Goal: Task Accomplishment & Management: Use online tool/utility

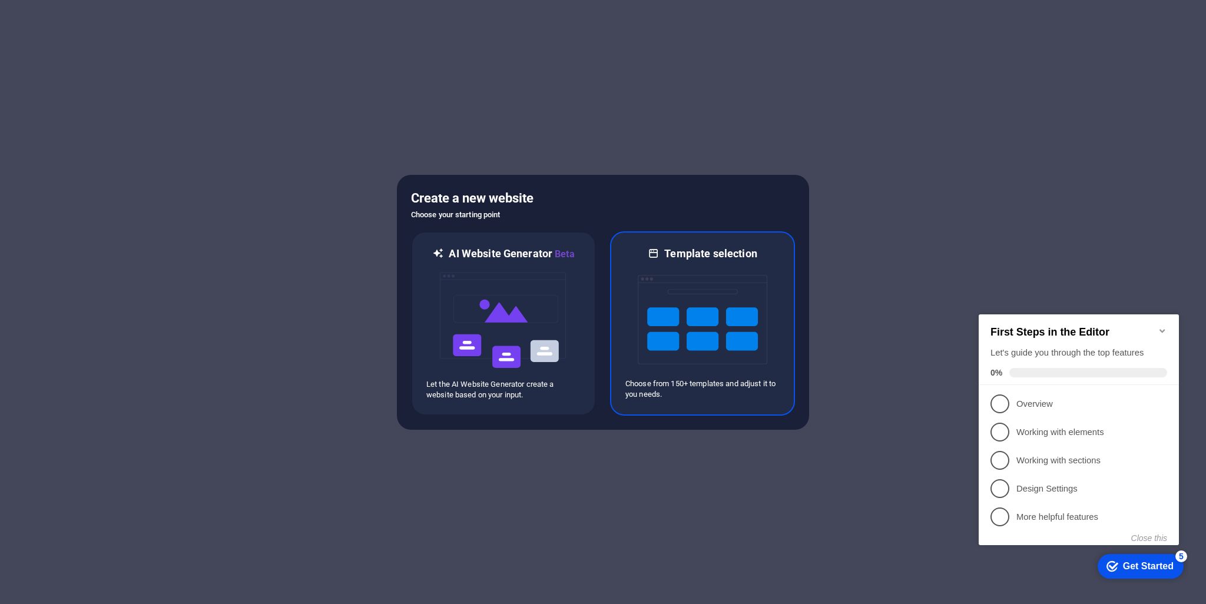
click at [729, 374] on img at bounding box center [703, 320] width 130 height 118
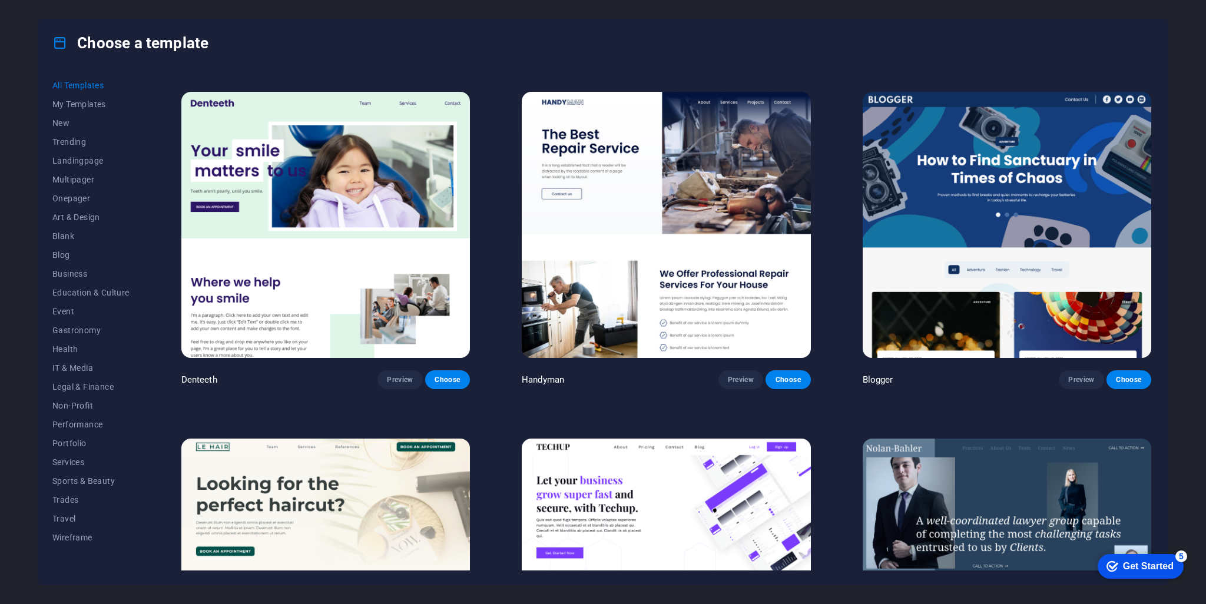
scroll to position [1414, 0]
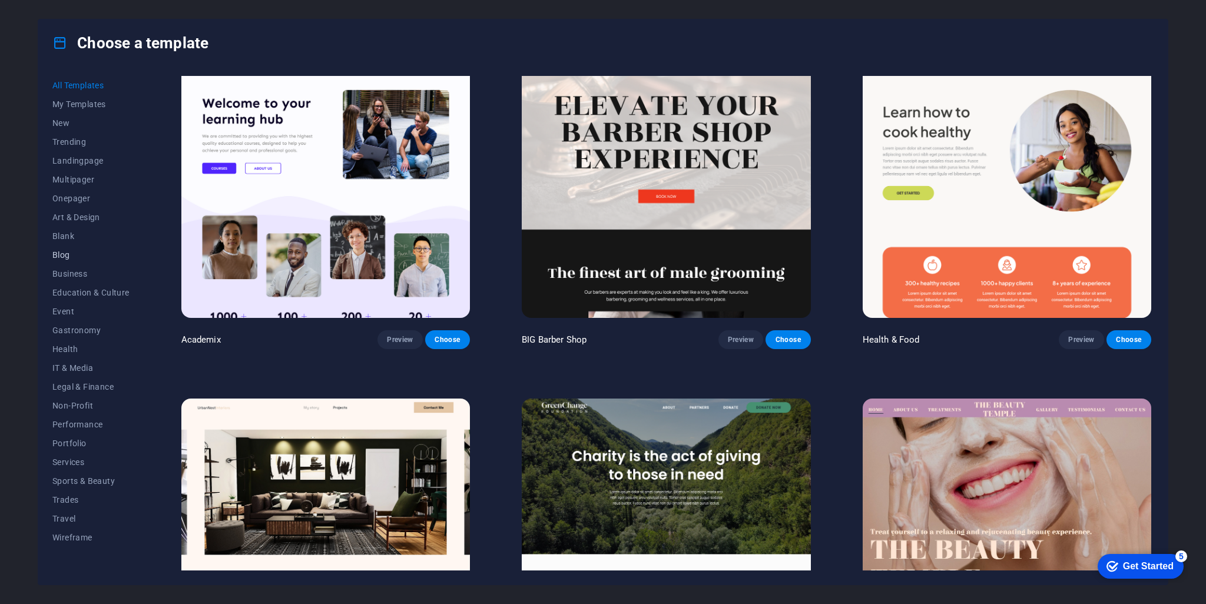
click at [60, 259] on span "Blog" at bounding box center [90, 254] width 77 height 9
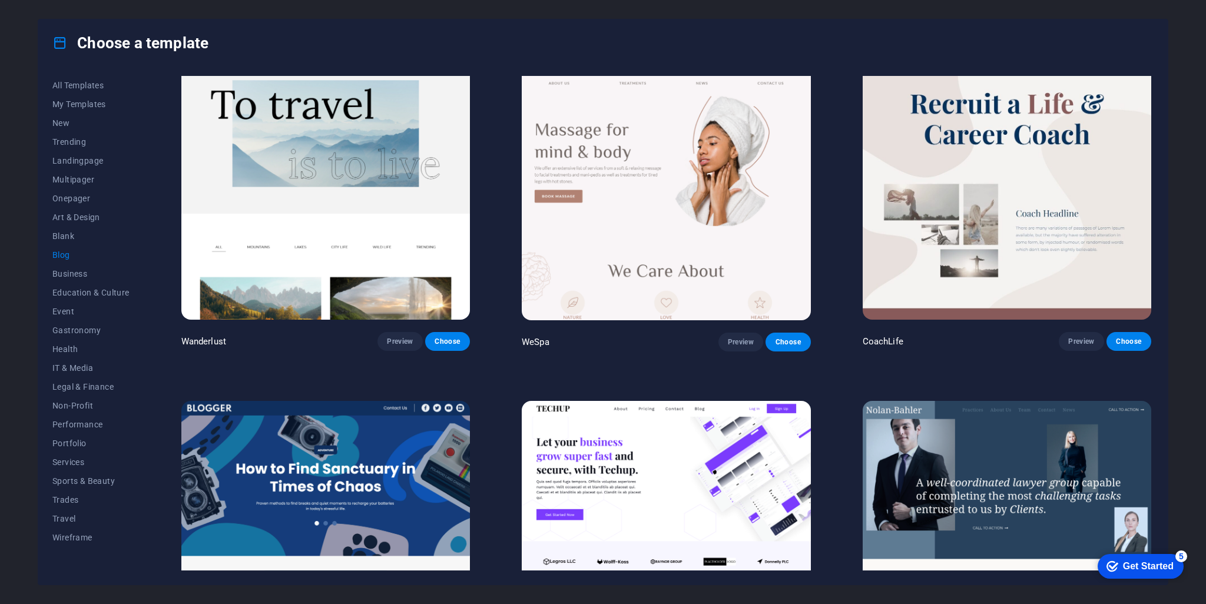
scroll to position [1083, 0]
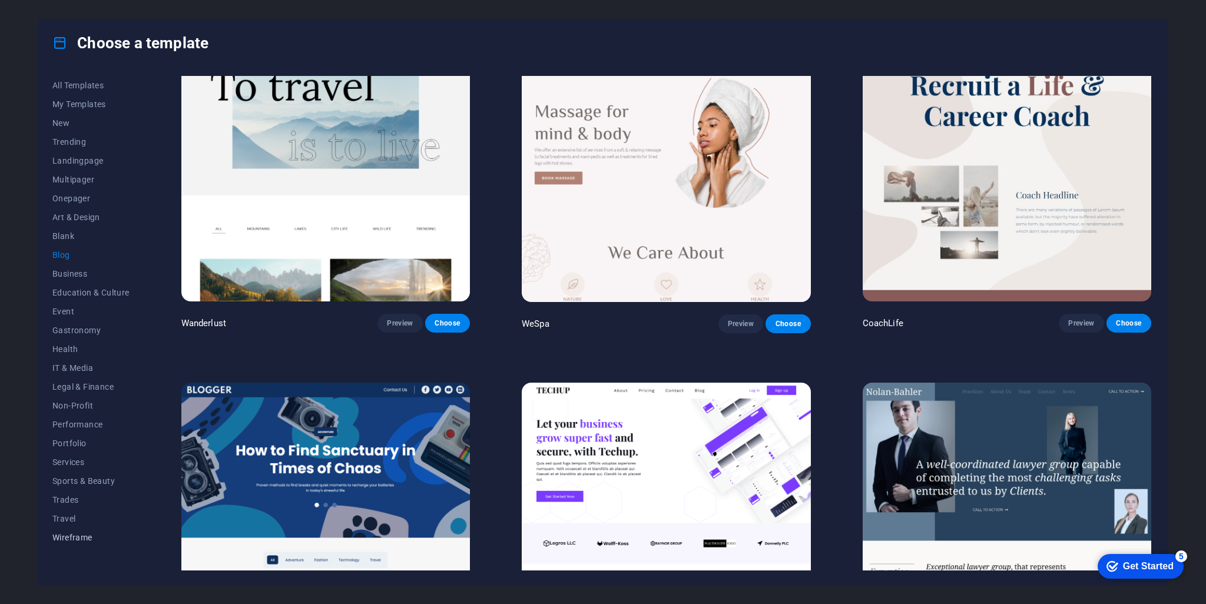
click at [75, 538] on span "Wireframe" at bounding box center [90, 537] width 77 height 9
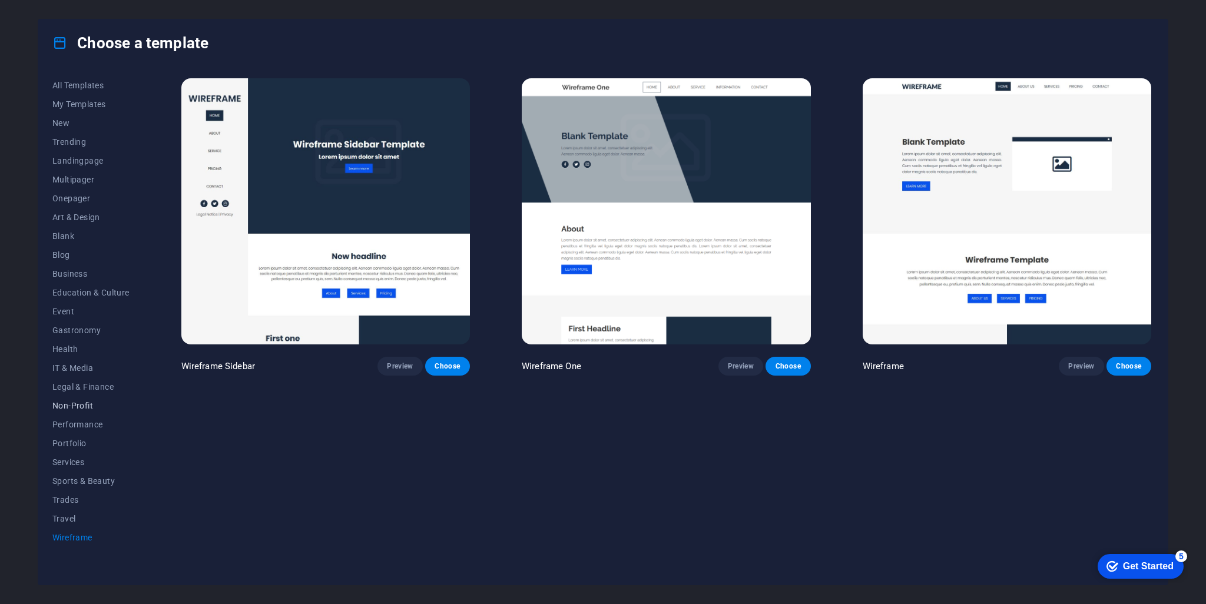
click at [77, 407] on span "Non-Profit" at bounding box center [90, 405] width 77 height 9
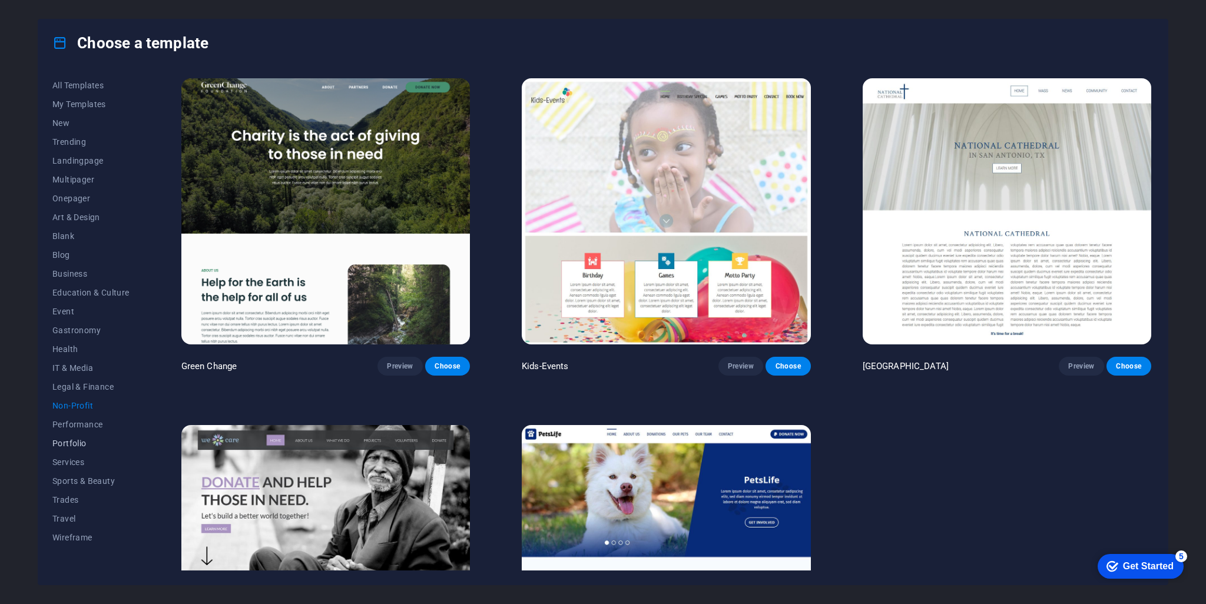
click at [75, 435] on button "Portfolio" at bounding box center [90, 443] width 77 height 19
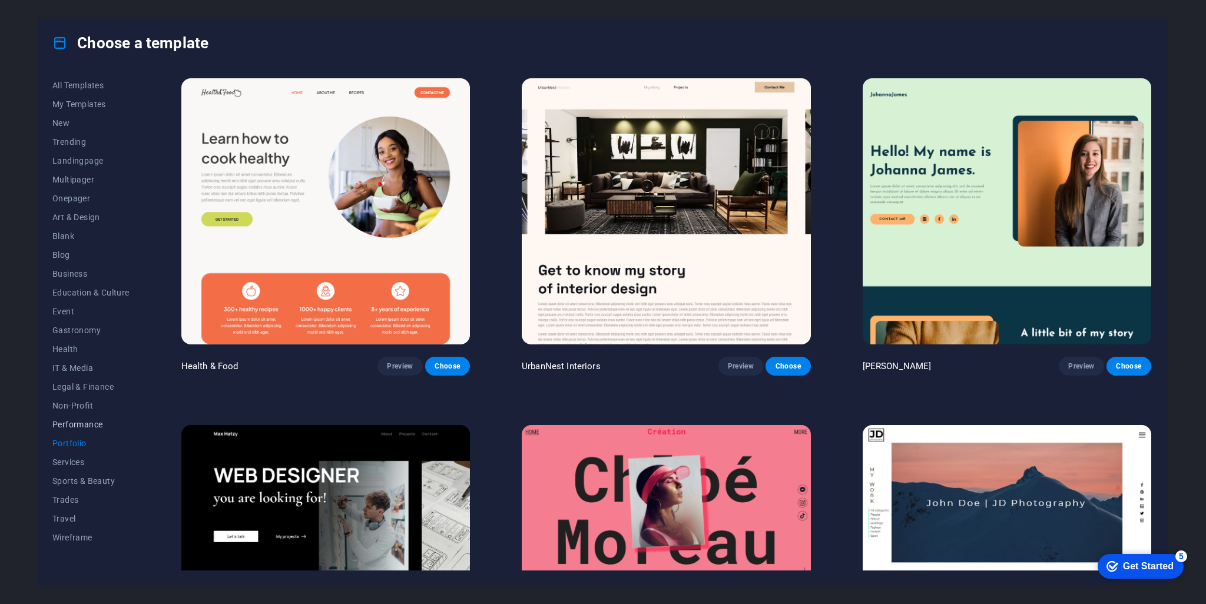
click at [84, 425] on span "Performance" at bounding box center [90, 424] width 77 height 9
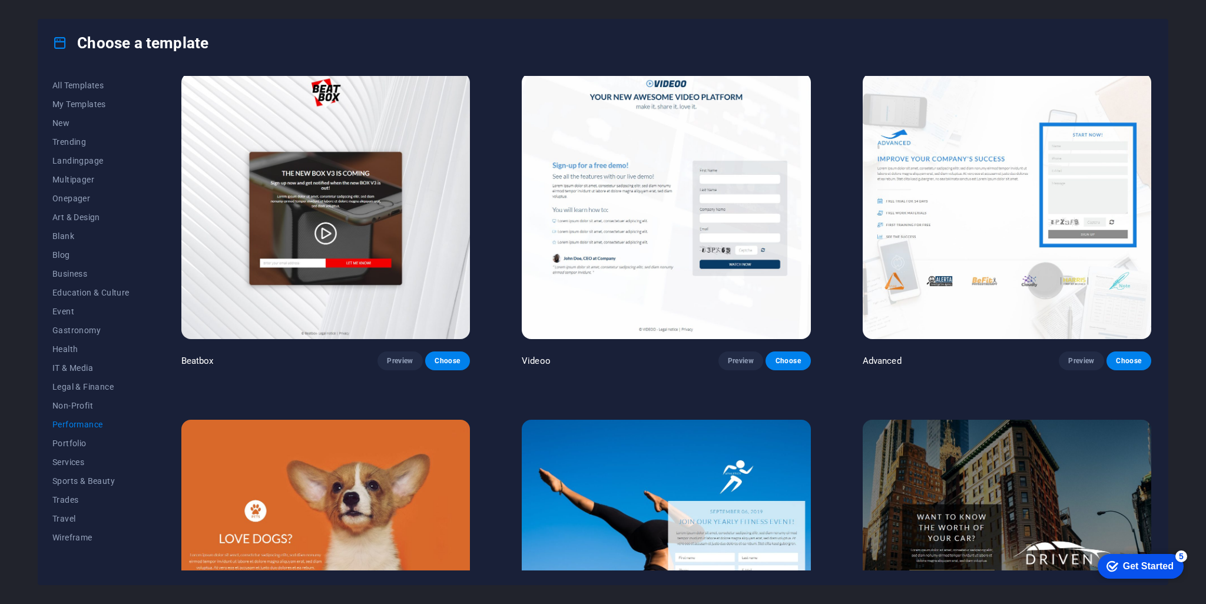
scroll to position [353, 0]
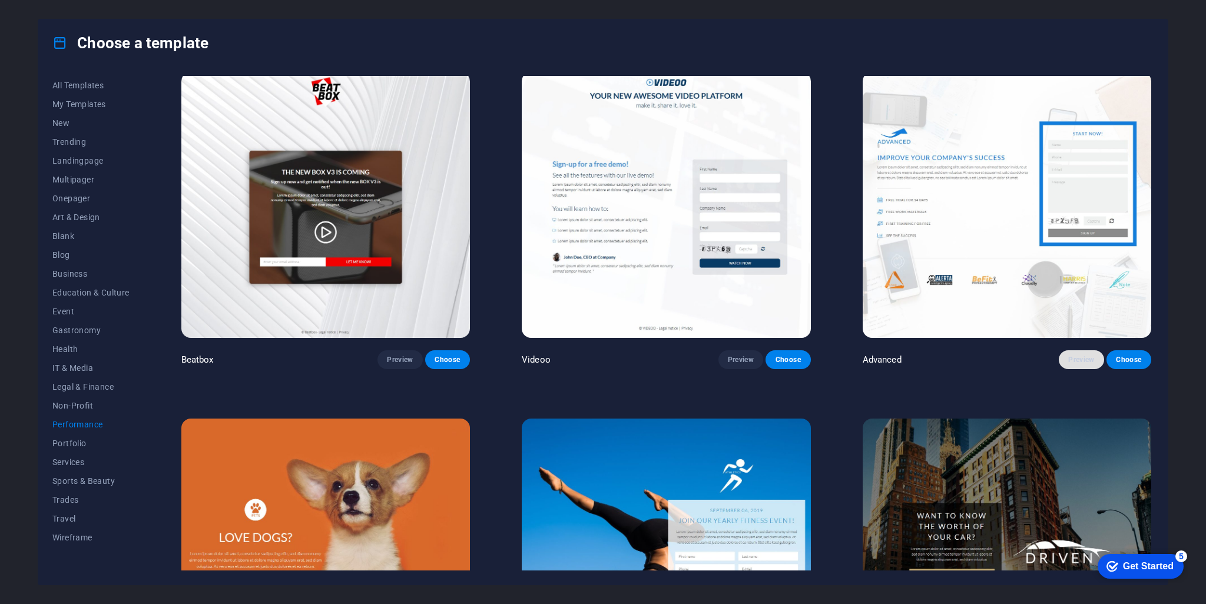
click at [1090, 355] on span "Preview" at bounding box center [1081, 359] width 26 height 9
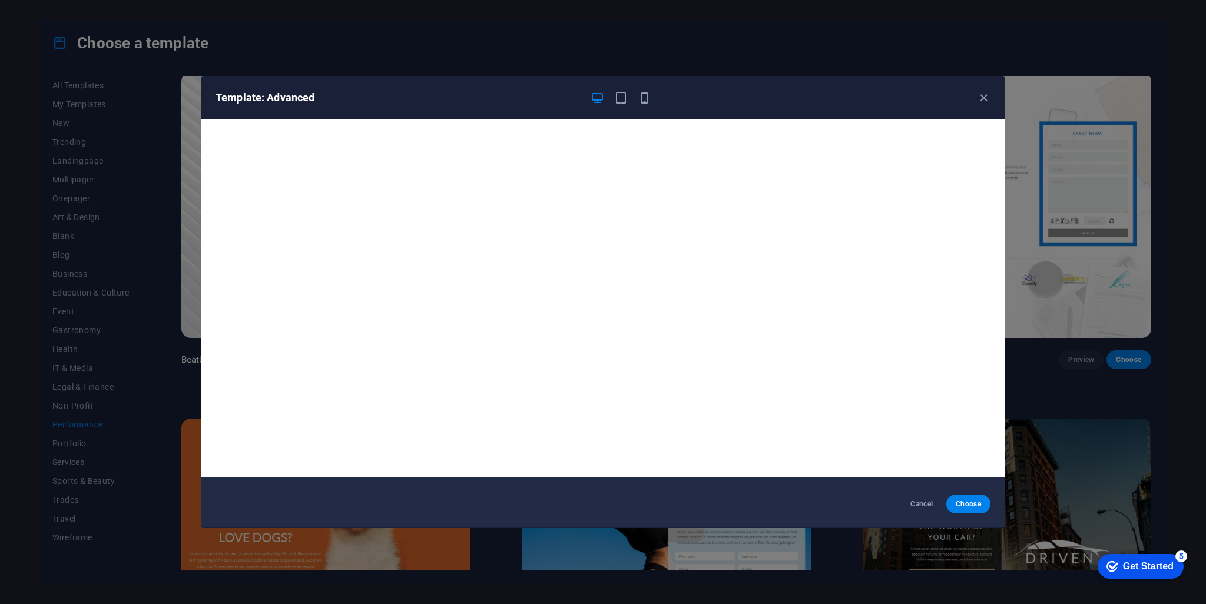
scroll to position [0, 0]
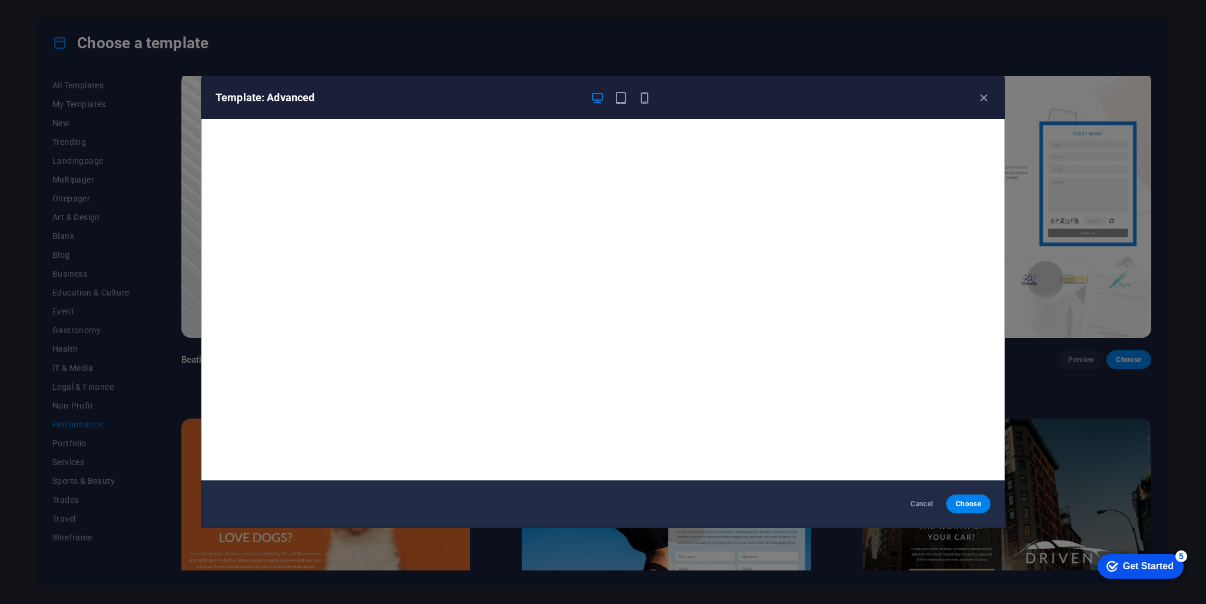
click at [620, 105] on div "Template: Advanced" at bounding box center [602, 98] width 803 height 42
click at [617, 102] on icon "button" at bounding box center [621, 98] width 14 height 14
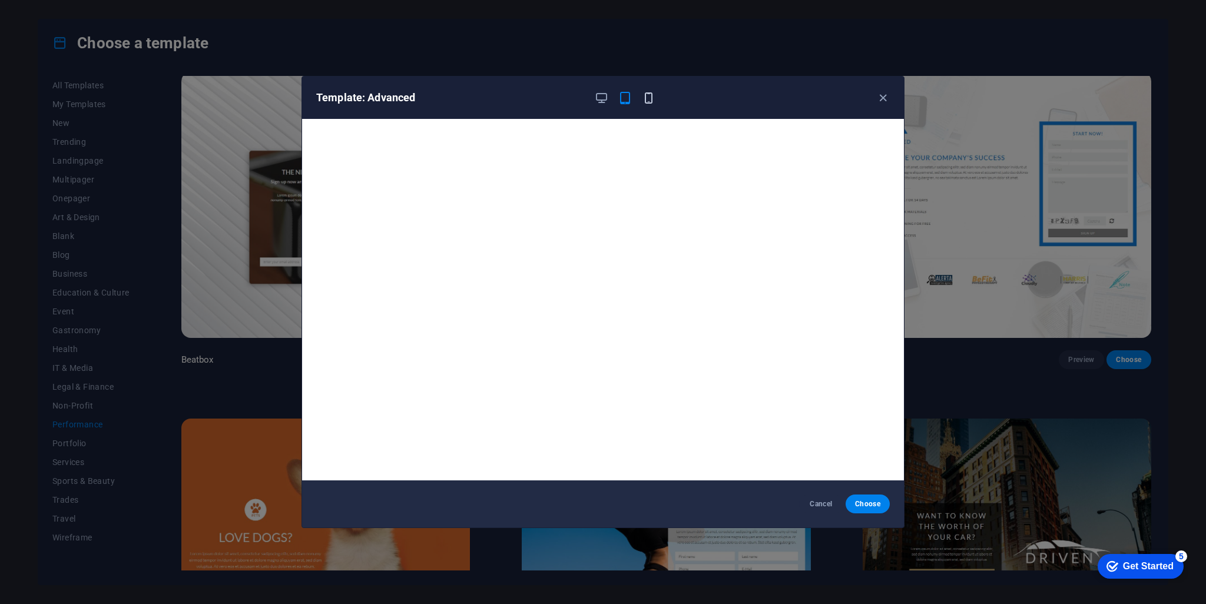
click at [644, 97] on icon "button" at bounding box center [649, 98] width 14 height 14
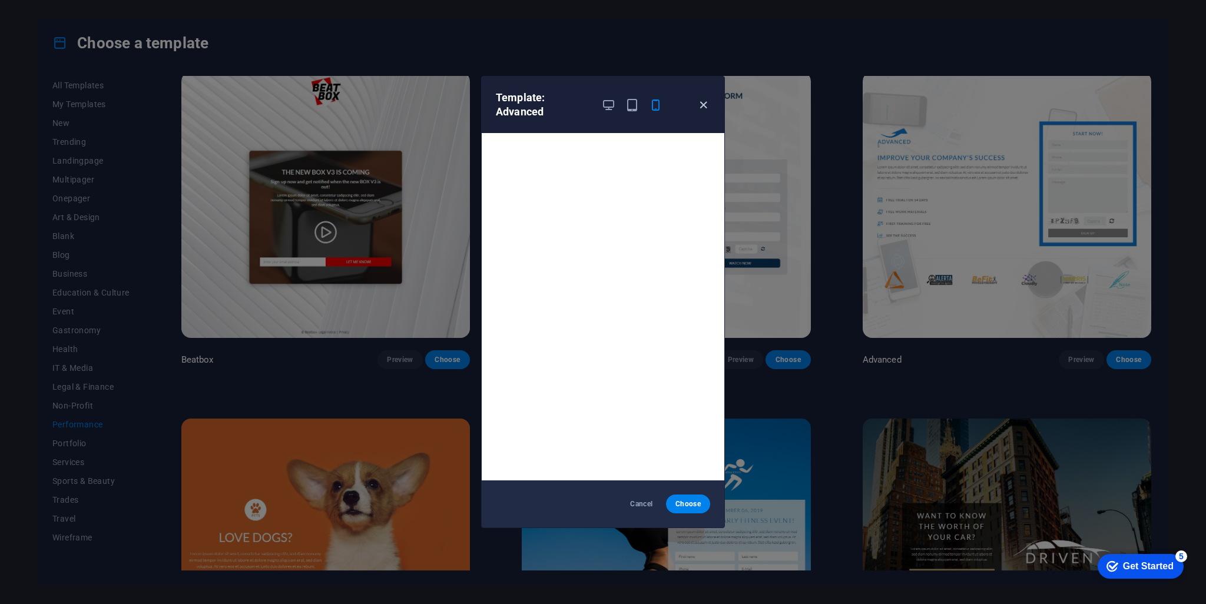
click at [699, 110] on icon "button" at bounding box center [704, 105] width 14 height 14
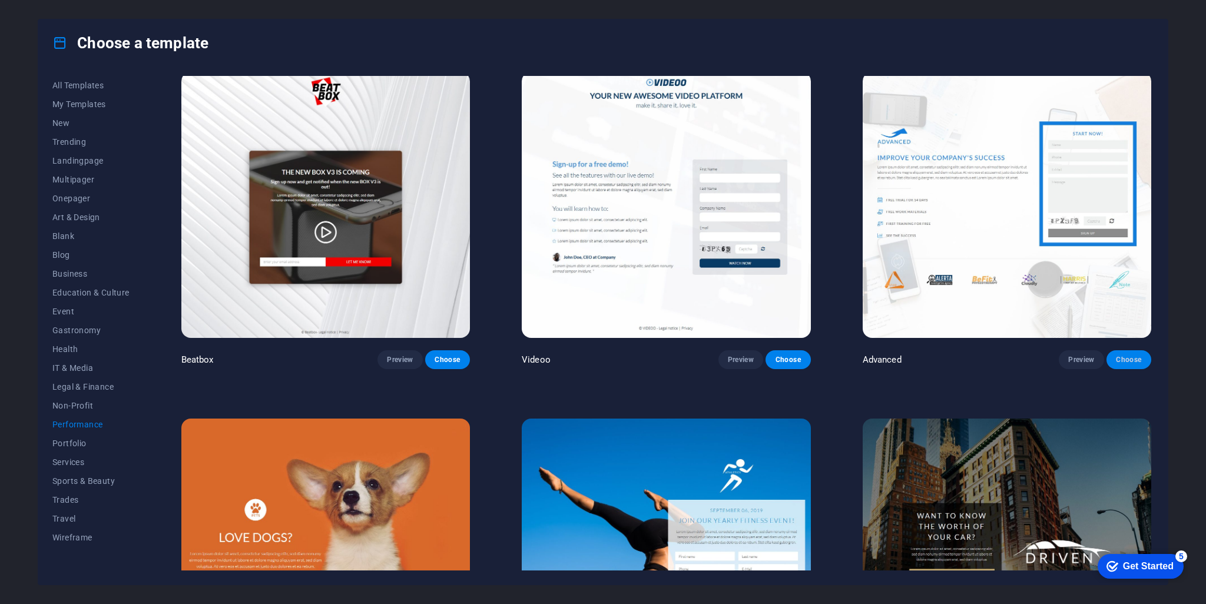
click at [1126, 350] on button "Choose" at bounding box center [1129, 359] width 45 height 19
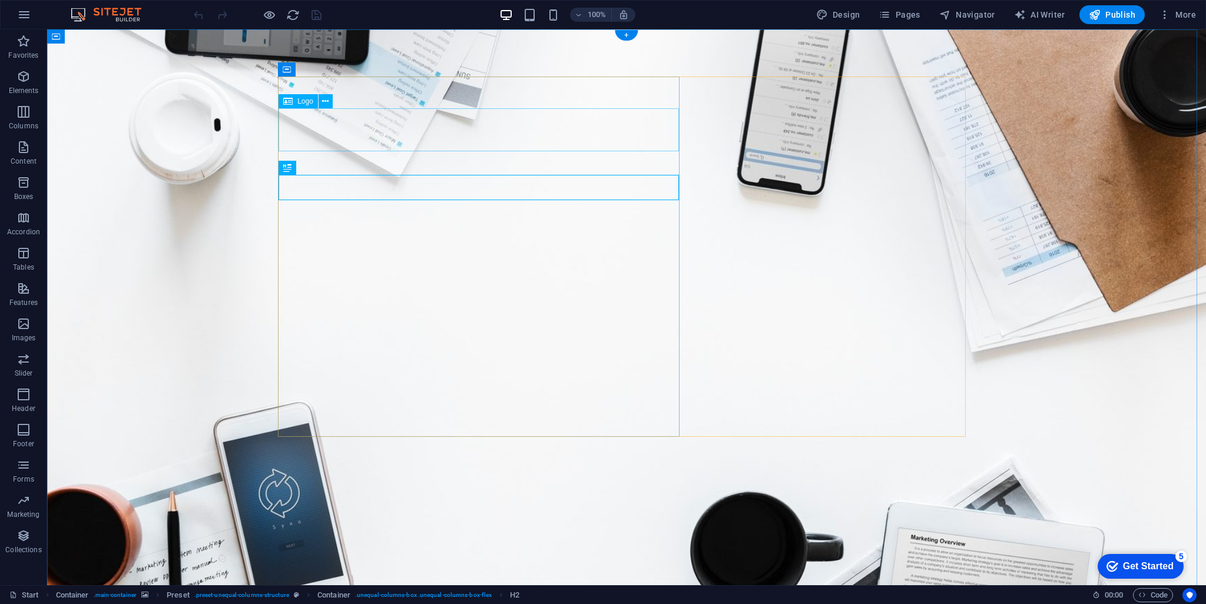
click at [327, 102] on icon at bounding box center [325, 101] width 6 height 12
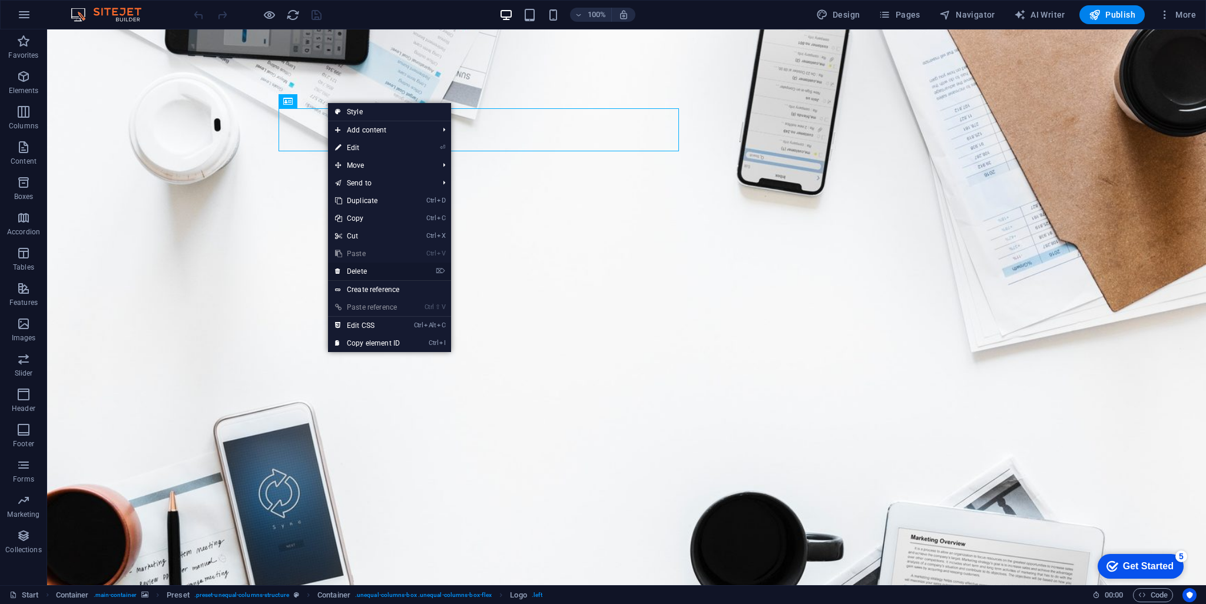
click at [377, 267] on link "⌦ Delete" at bounding box center [367, 272] width 79 height 18
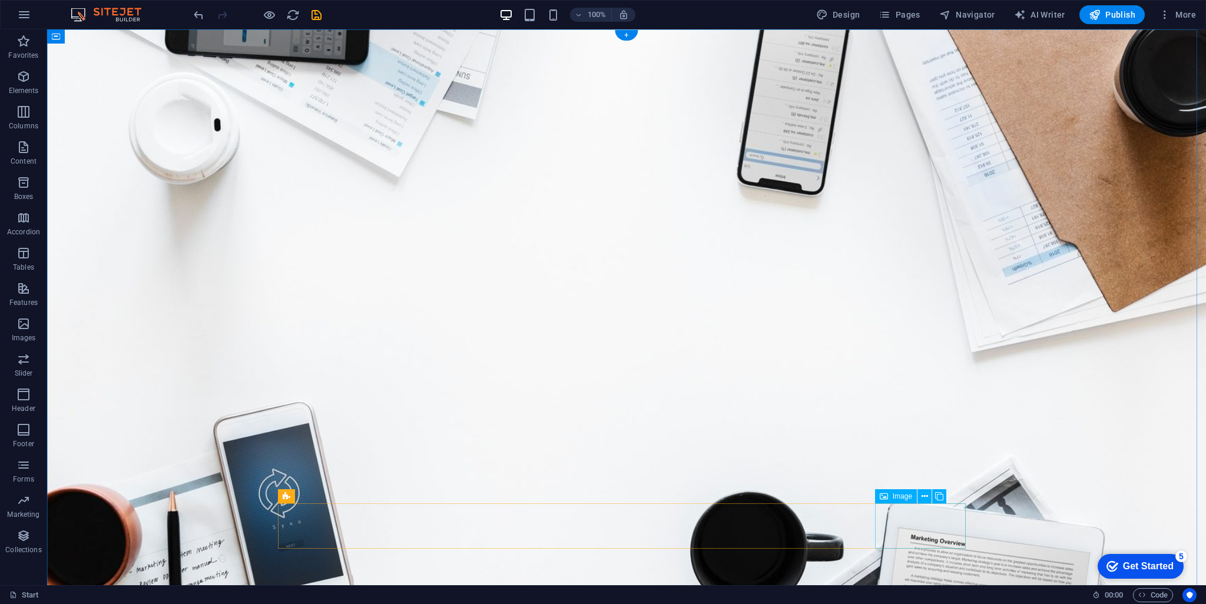
click at [929, 496] on button at bounding box center [925, 496] width 14 height 14
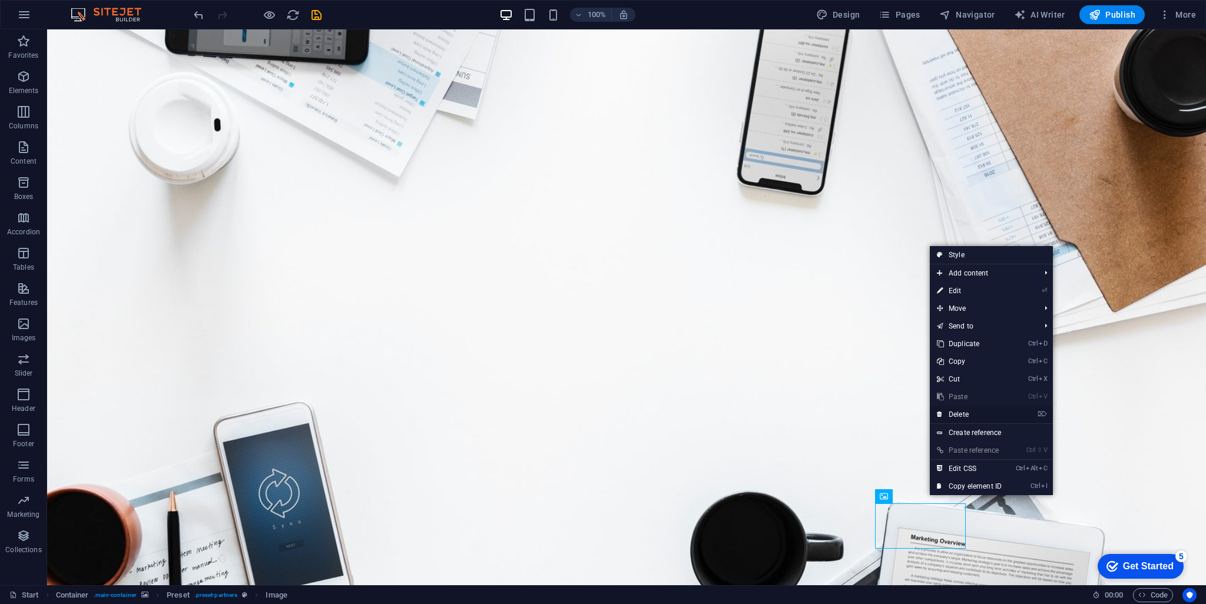
click at [964, 413] on link "⌦ Delete" at bounding box center [969, 415] width 79 height 18
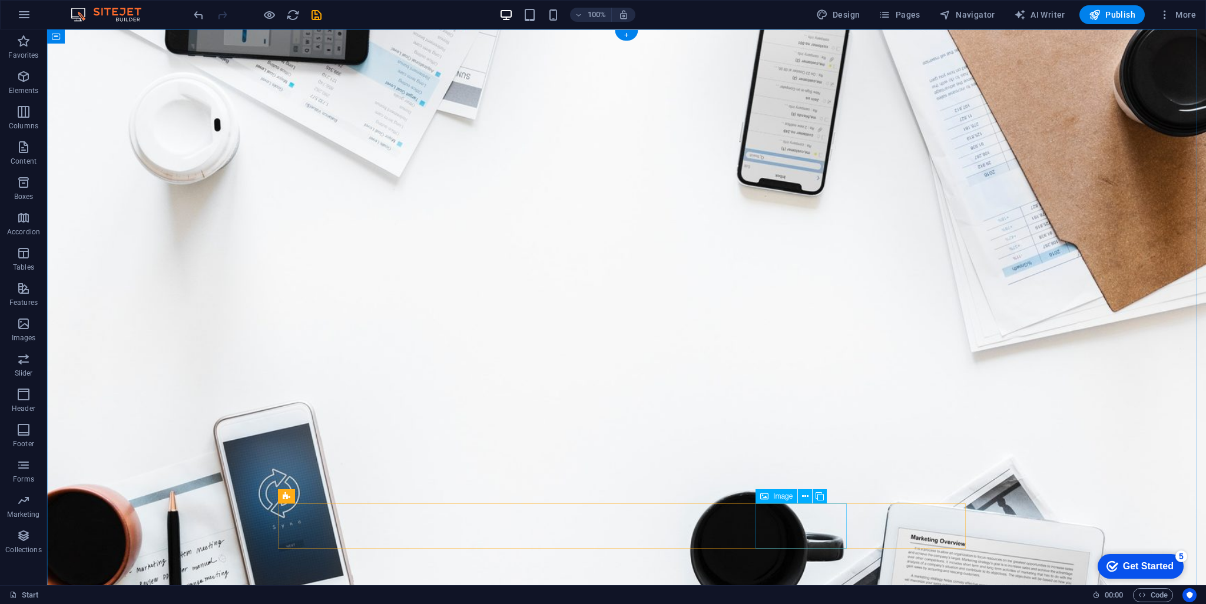
click at [801, 498] on button at bounding box center [805, 496] width 14 height 14
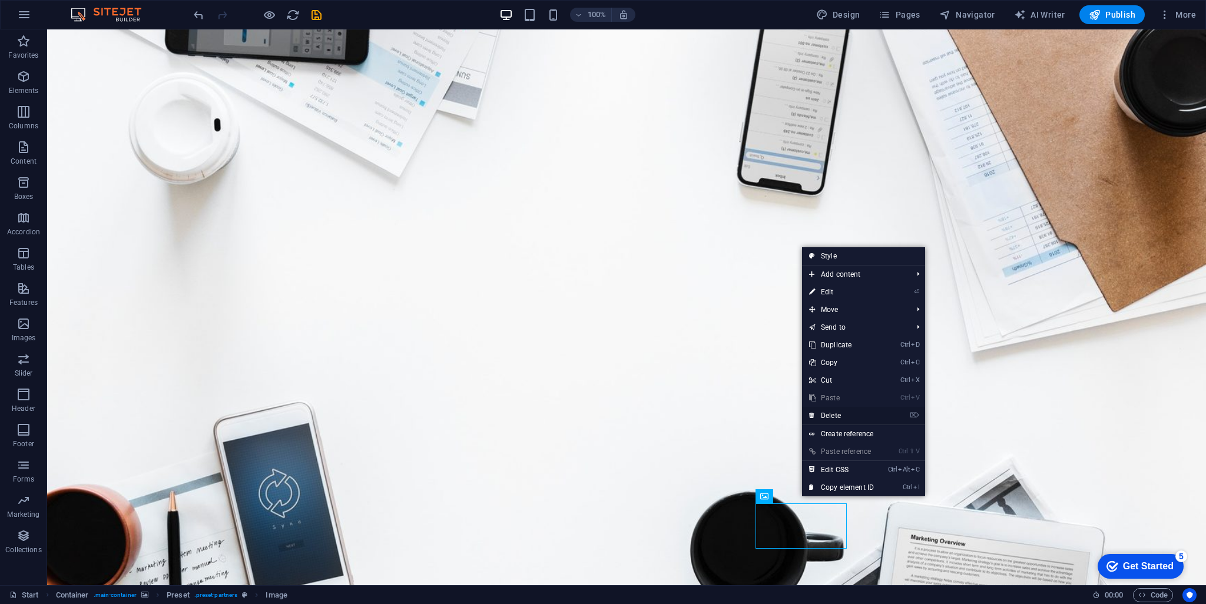
click at [846, 416] on link "⌦ Delete" at bounding box center [841, 416] width 79 height 18
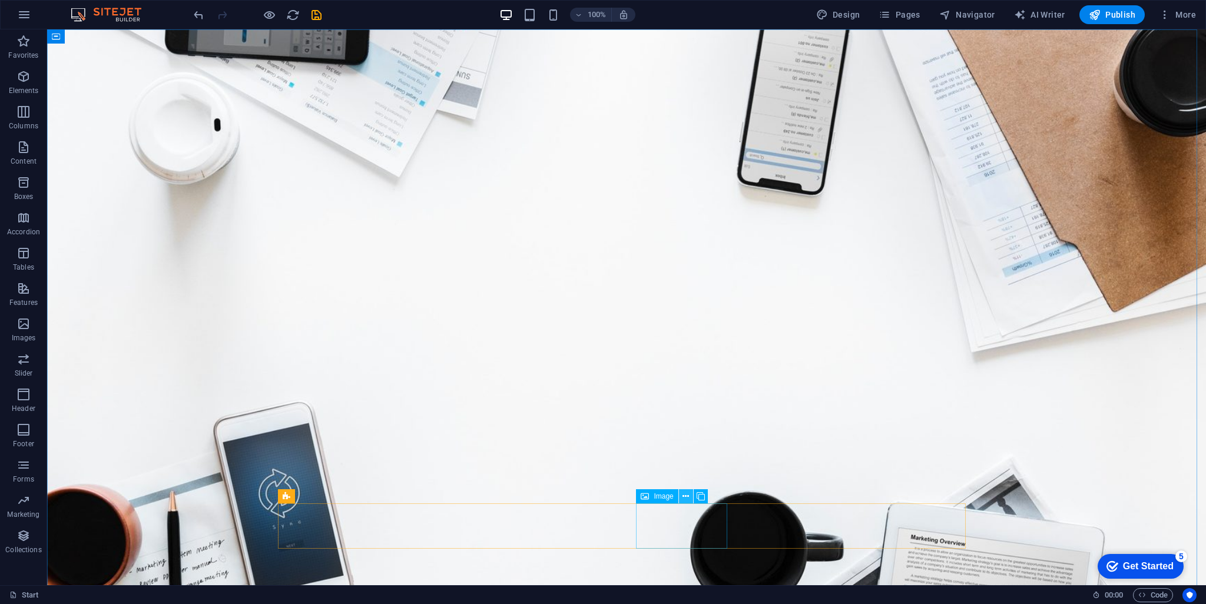
click at [689, 493] on icon at bounding box center [686, 497] width 6 height 12
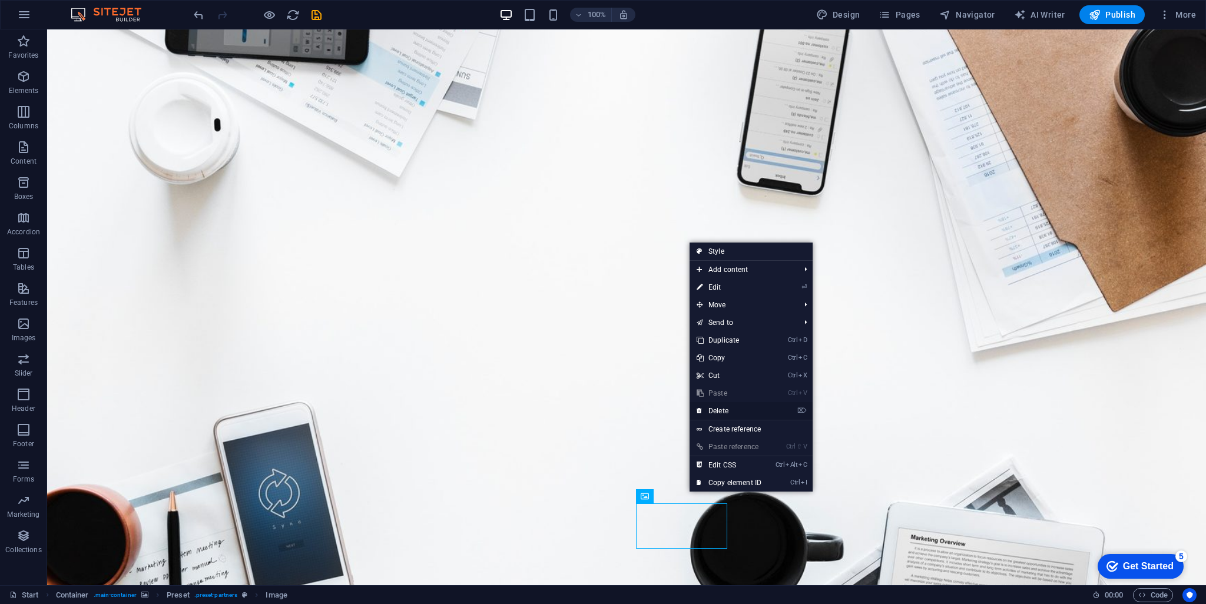
click at [737, 410] on link "⌦ Delete" at bounding box center [729, 411] width 79 height 18
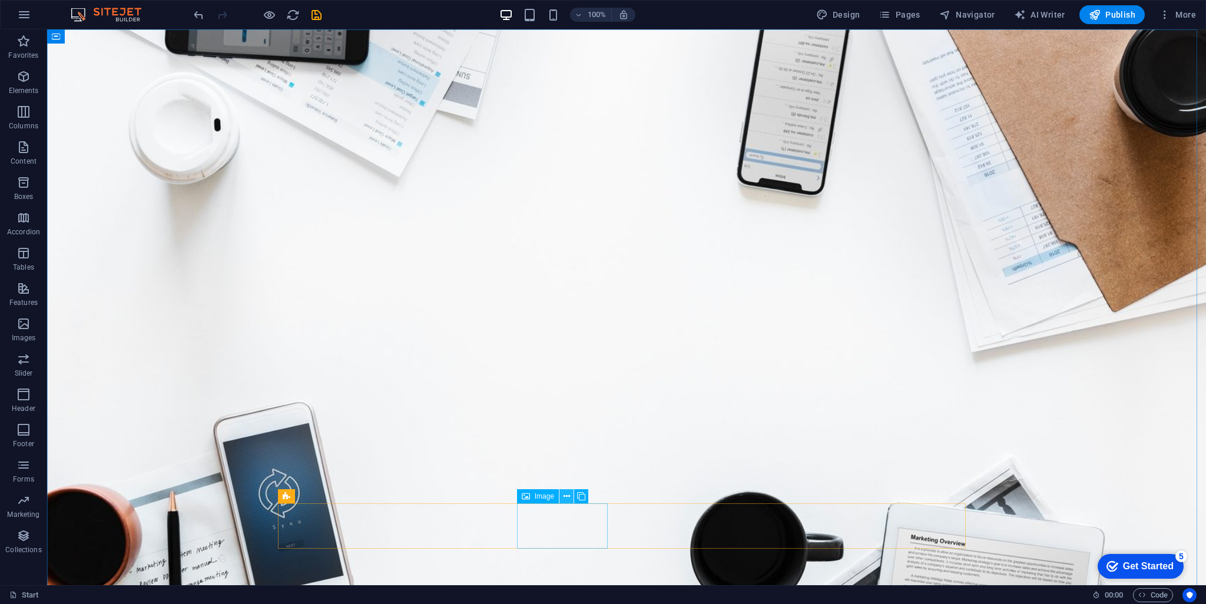
click at [570, 495] on button at bounding box center [567, 496] width 14 height 14
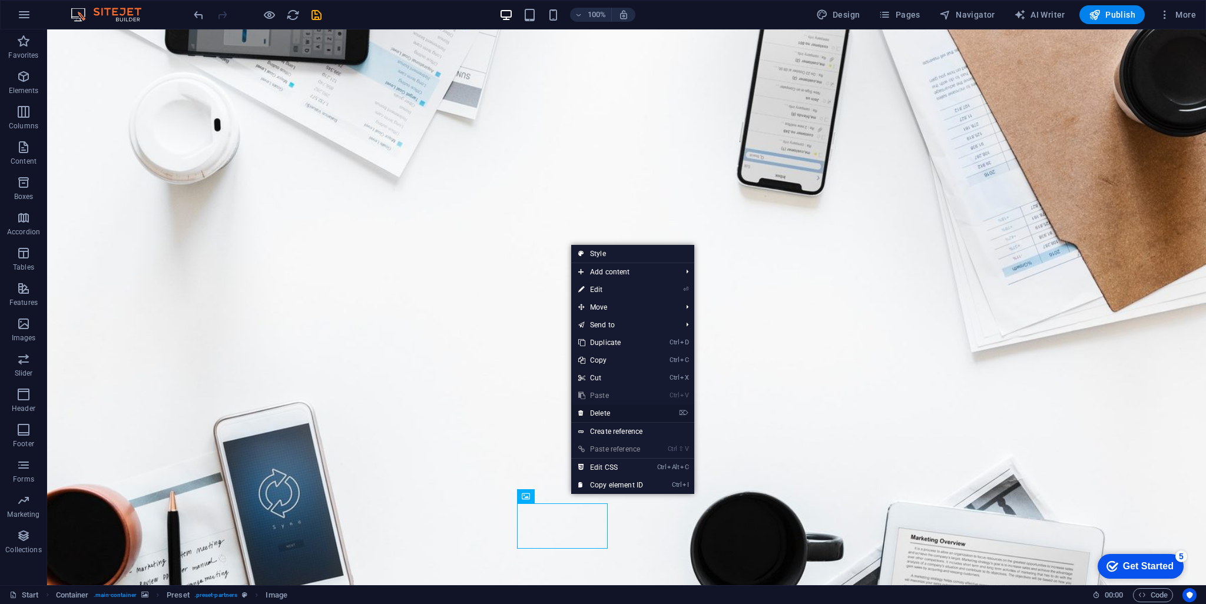
drag, startPoint x: 608, startPoint y: 415, endPoint x: 476, endPoint y: 489, distance: 151.6
click at [608, 415] on link "⌦ Delete" at bounding box center [610, 414] width 79 height 18
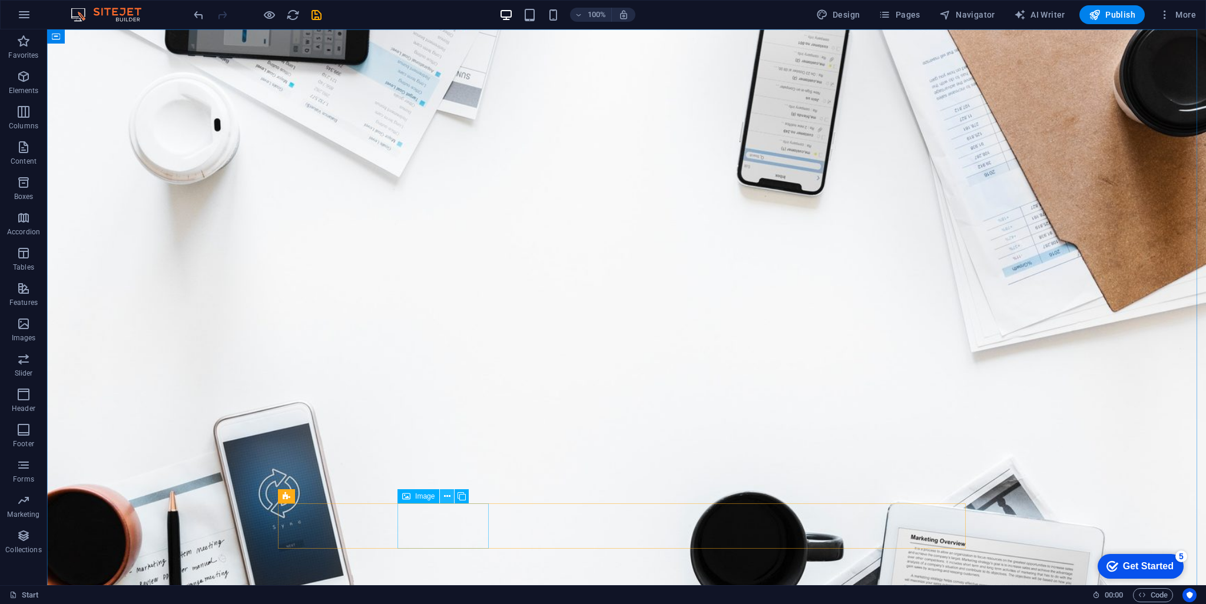
click at [448, 495] on icon at bounding box center [447, 497] width 6 height 12
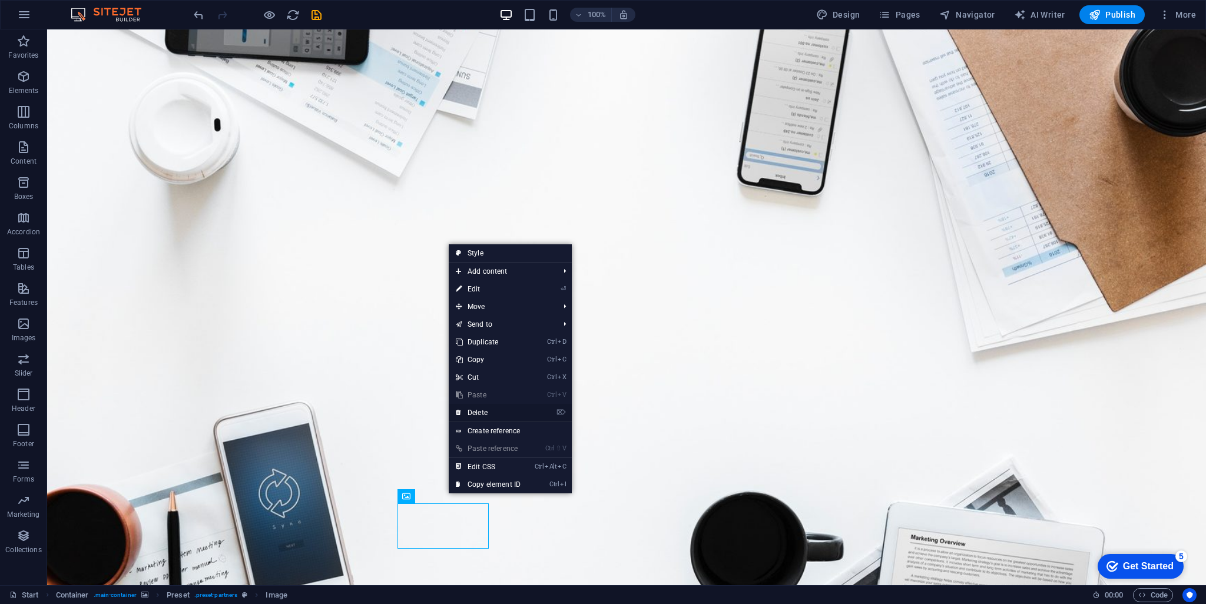
click at [482, 413] on link "⌦ Delete" at bounding box center [488, 413] width 79 height 18
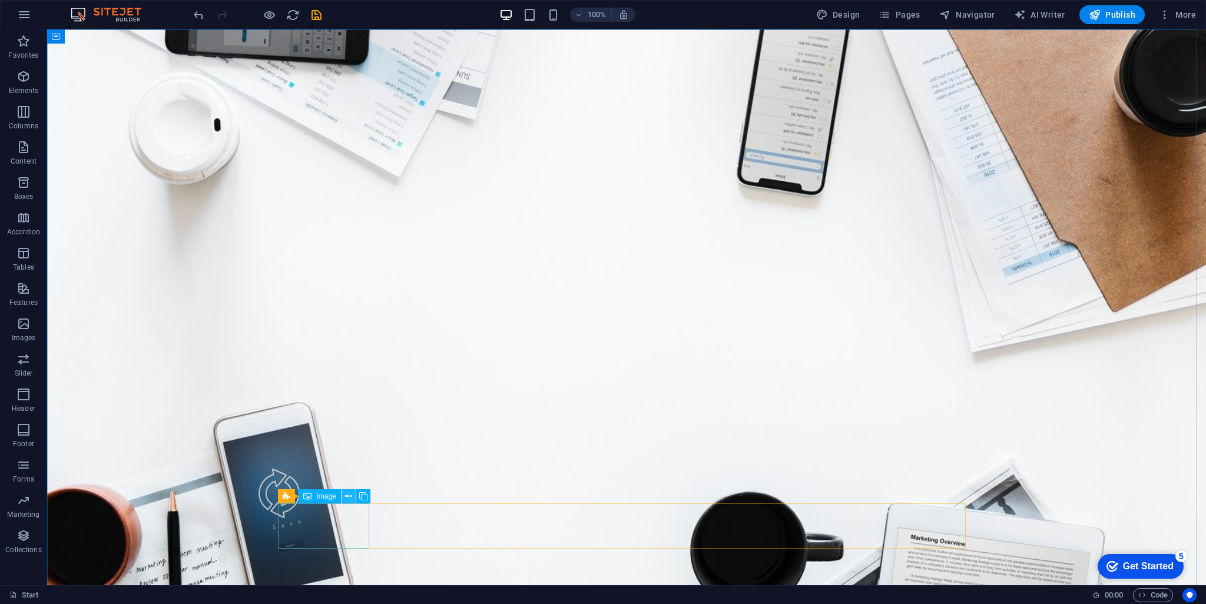
click at [346, 495] on icon at bounding box center [348, 497] width 6 height 12
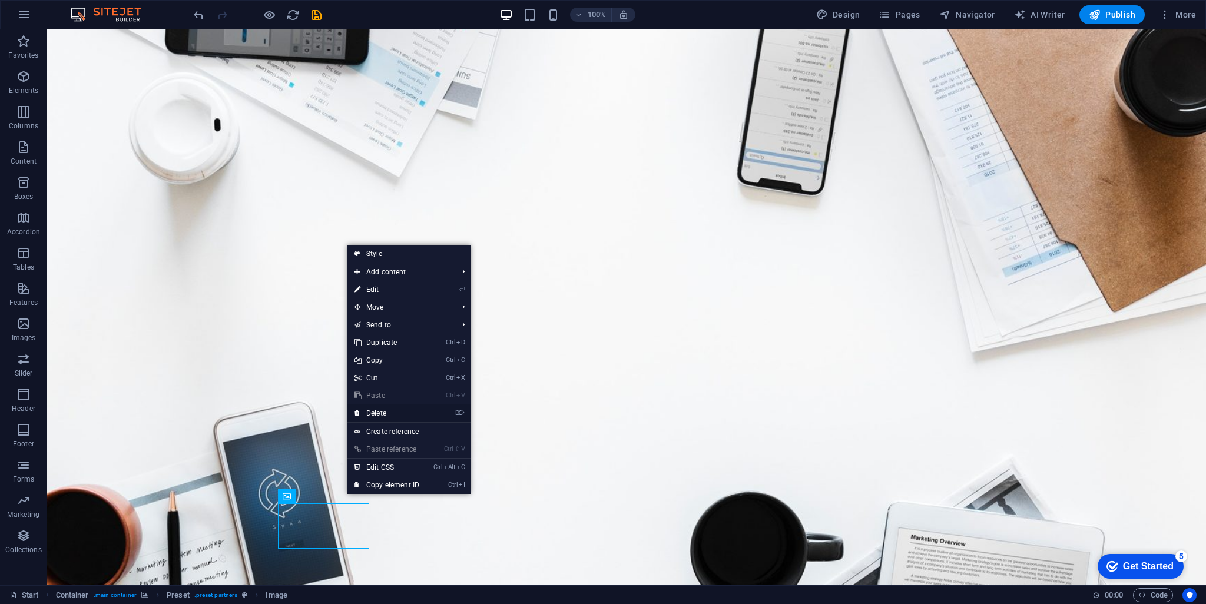
drag, startPoint x: 386, startPoint y: 415, endPoint x: 342, endPoint y: 402, distance: 46.8
click at [386, 415] on link "⌦ Delete" at bounding box center [386, 414] width 79 height 18
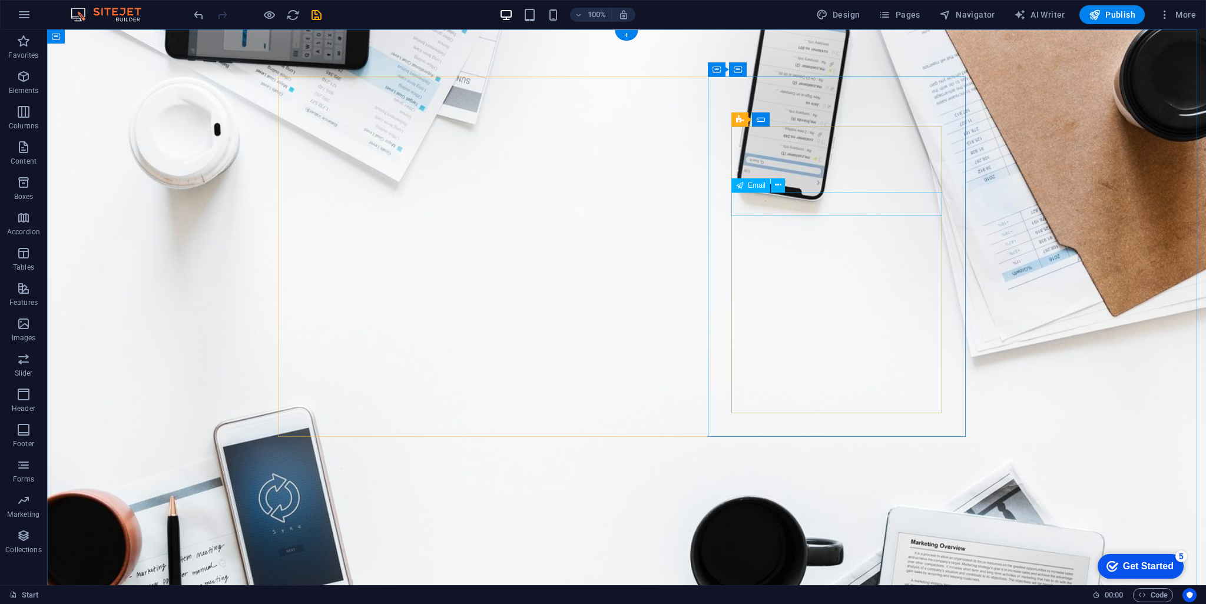
click at [776, 187] on icon at bounding box center [778, 185] width 6 height 12
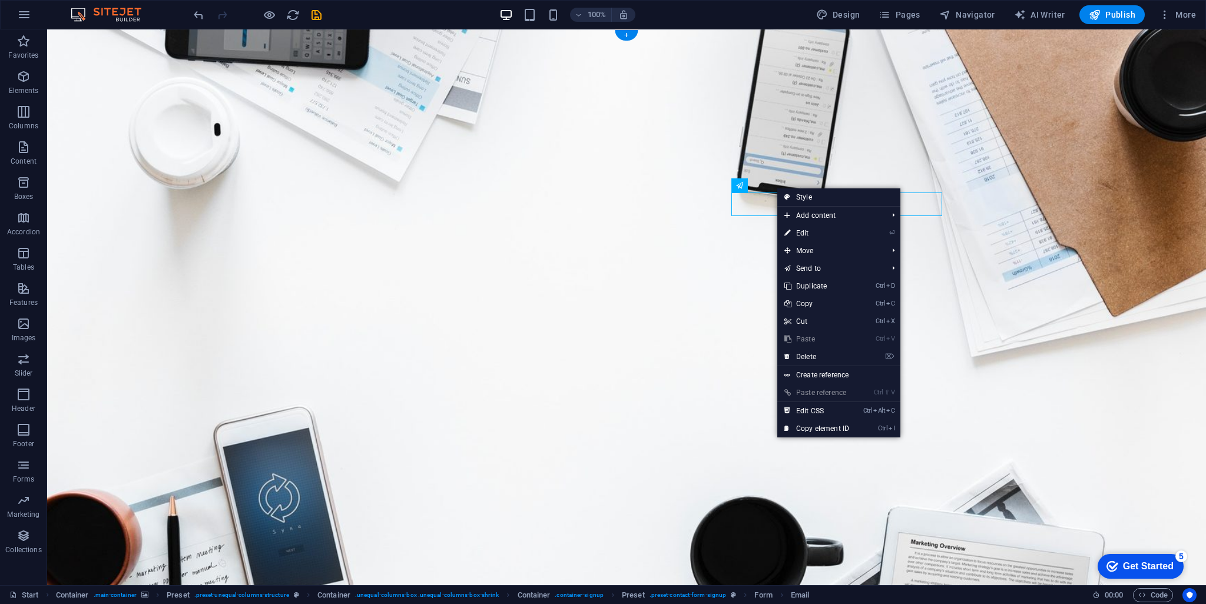
click at [999, 305] on figure at bounding box center [626, 317] width 1159 height 576
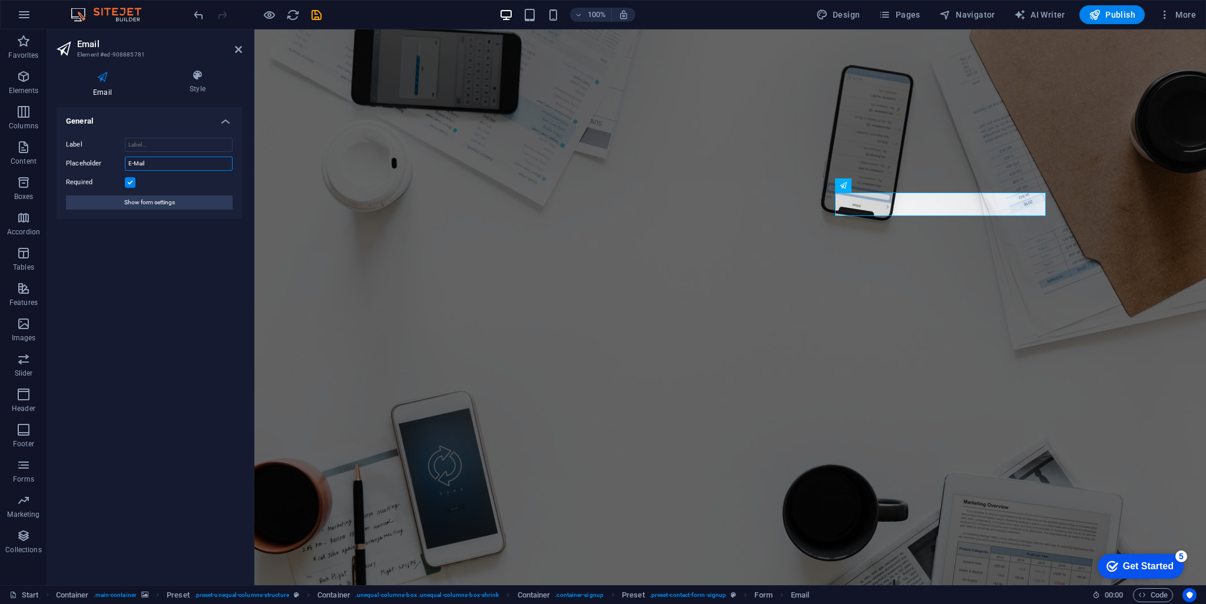
click at [181, 164] on input "E-Mail" at bounding box center [179, 164] width 108 height 14
click at [174, 204] on span "Show form settings" at bounding box center [149, 203] width 51 height 14
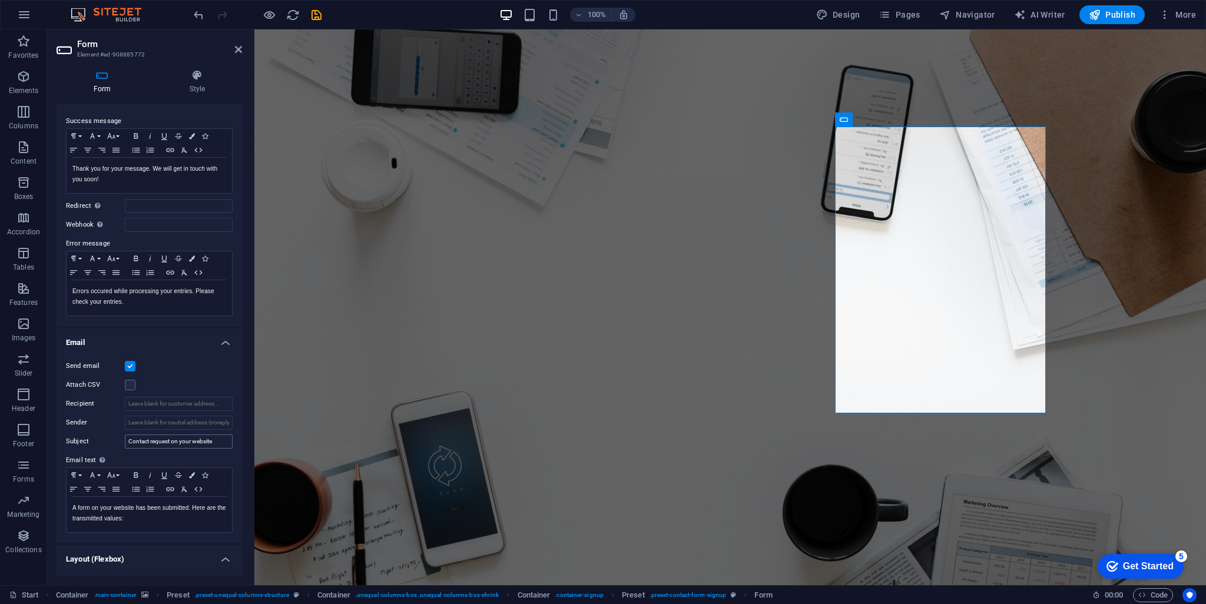
scroll to position [177, 0]
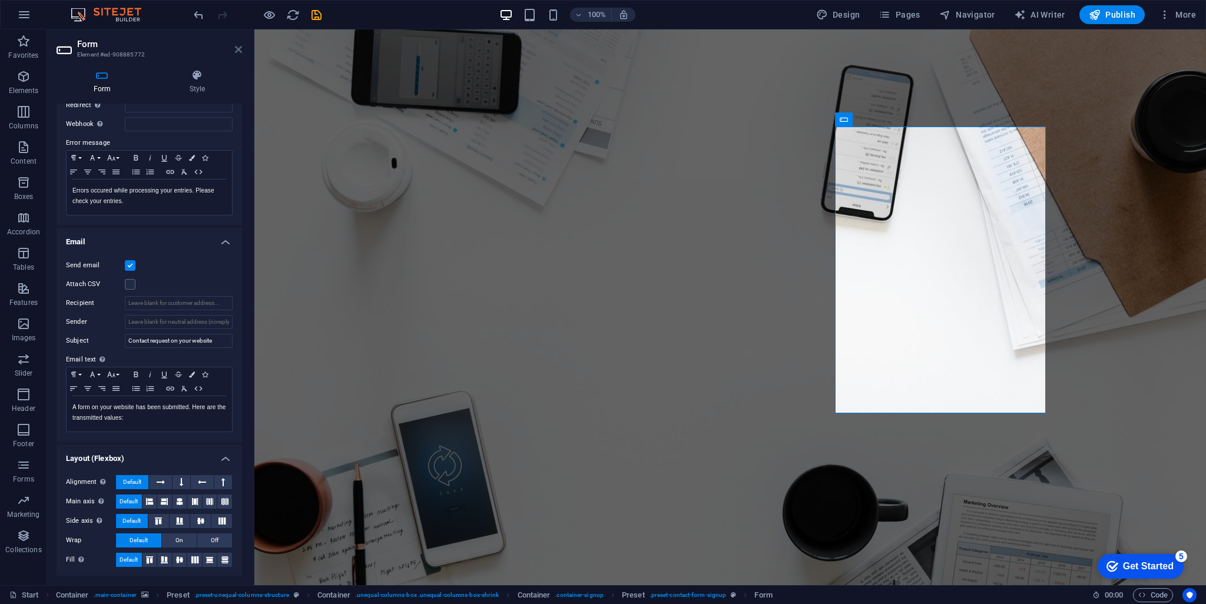
click at [239, 52] on icon at bounding box center [238, 49] width 7 height 9
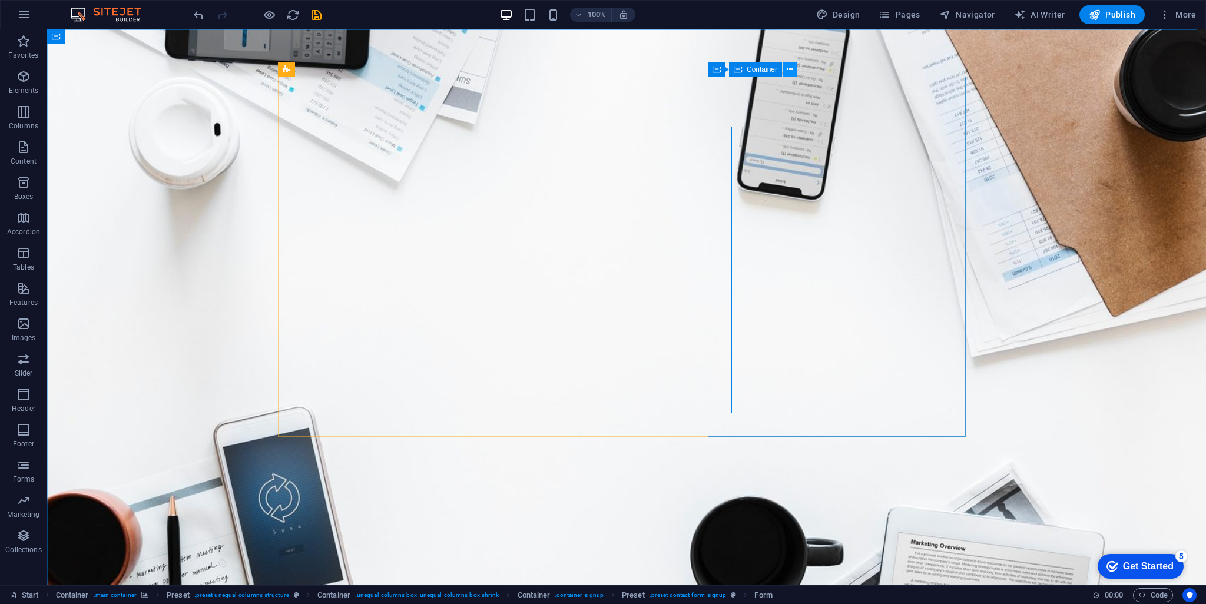
click at [790, 71] on icon at bounding box center [790, 70] width 6 height 12
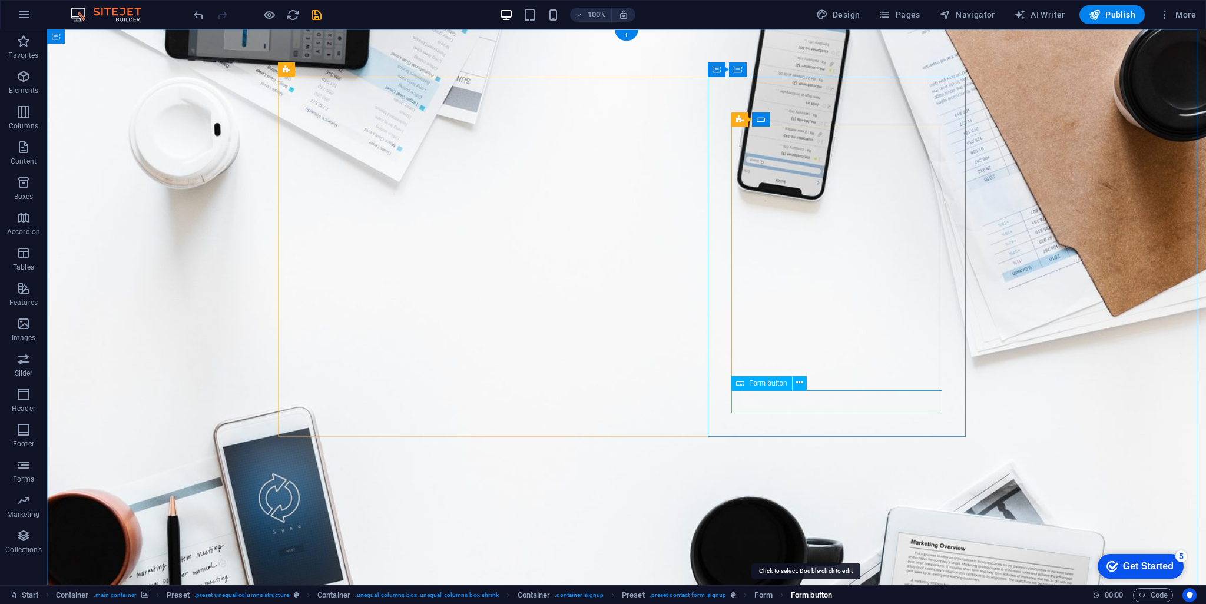
click at [806, 595] on span "Form button" at bounding box center [811, 595] width 41 height 14
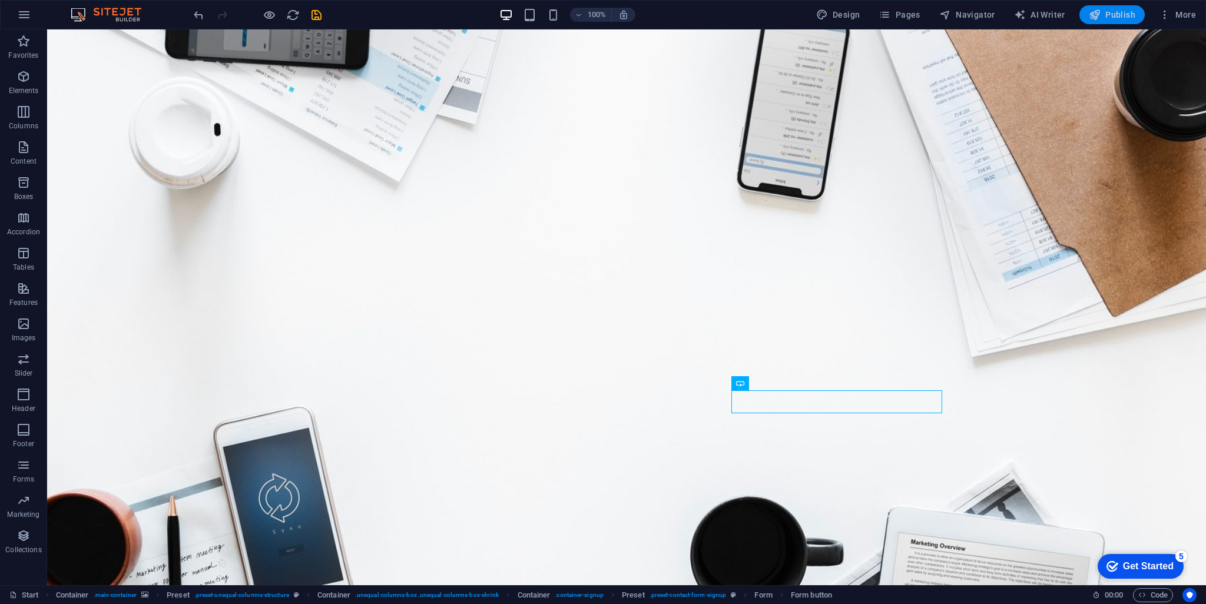
click at [1114, 16] on span "Publish" at bounding box center [1112, 15] width 47 height 12
